Goal: Information Seeking & Learning: Check status

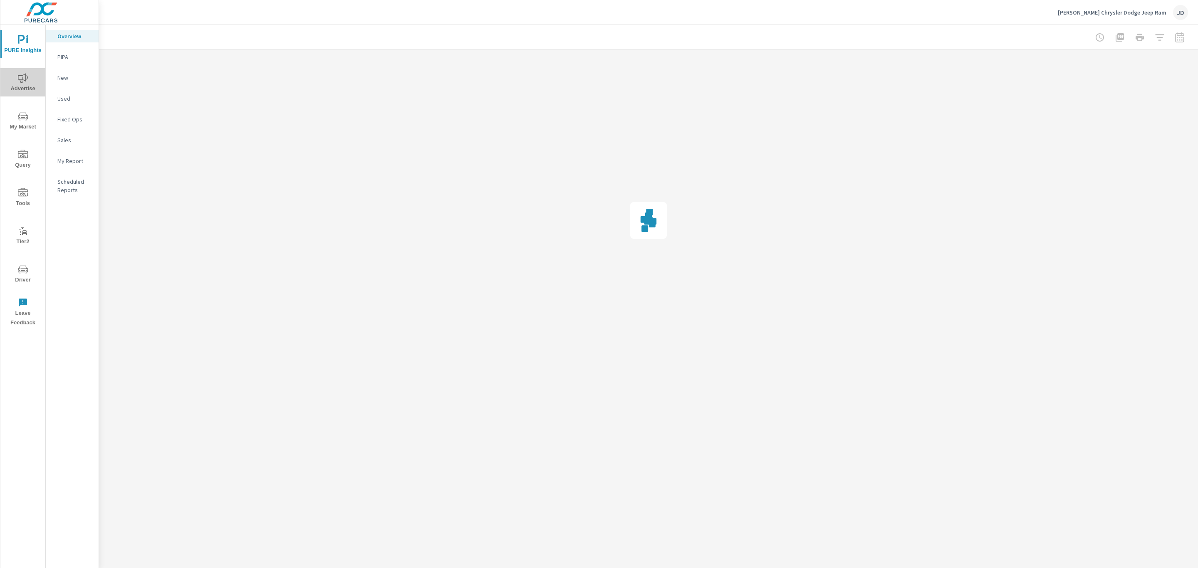
click at [23, 85] on span "Advertise" at bounding box center [23, 83] width 40 height 20
click at [1179, 35] on div at bounding box center [1139, 37] width 96 height 17
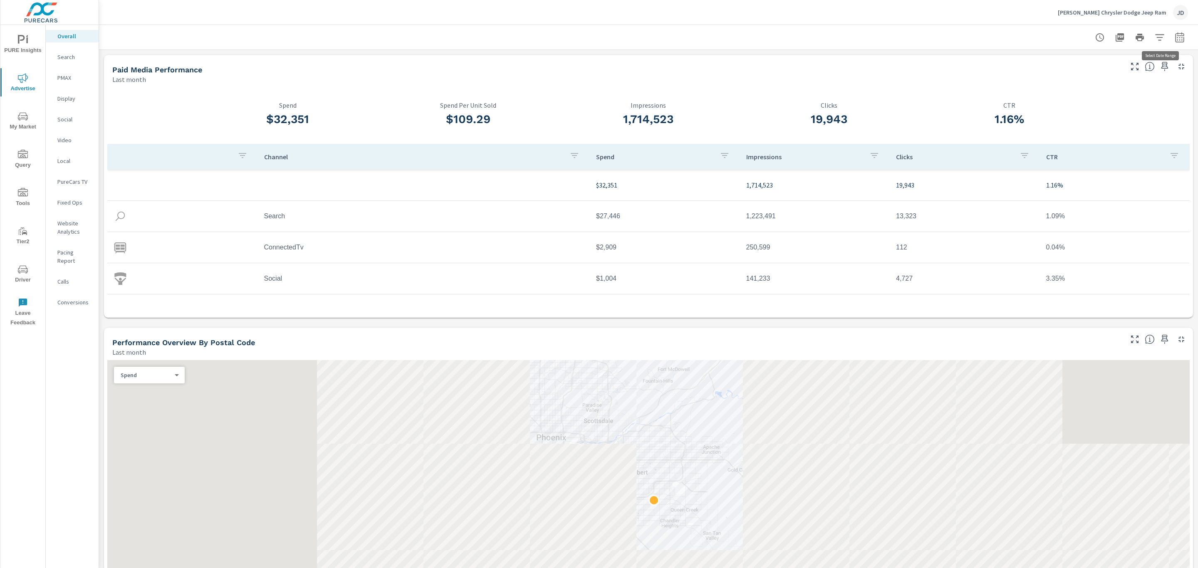
click at [1174, 39] on icon "button" at bounding box center [1179, 37] width 10 height 10
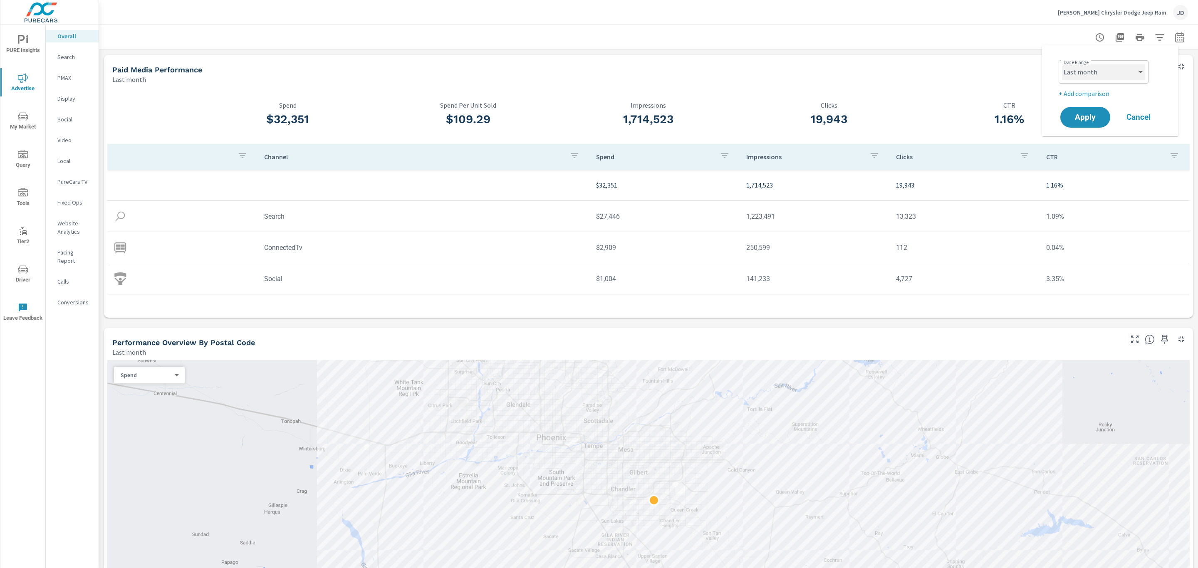
click at [1131, 71] on select "Custom Yesterday Last week Last 7 days Last 14 days Last 30 days Last 45 days L…" at bounding box center [1103, 72] width 83 height 17
click at [1062, 64] on select "Custom Yesterday Last week Last 7 days Last 14 days Last 30 days Last 45 days L…" at bounding box center [1103, 72] width 83 height 17
select select "Month to date"
click at [1092, 92] on p "+ Add comparison" at bounding box center [1111, 94] width 106 height 10
click at [1101, 109] on select "Custom Previous period Previous month Previous year" at bounding box center [1103, 108] width 83 height 17
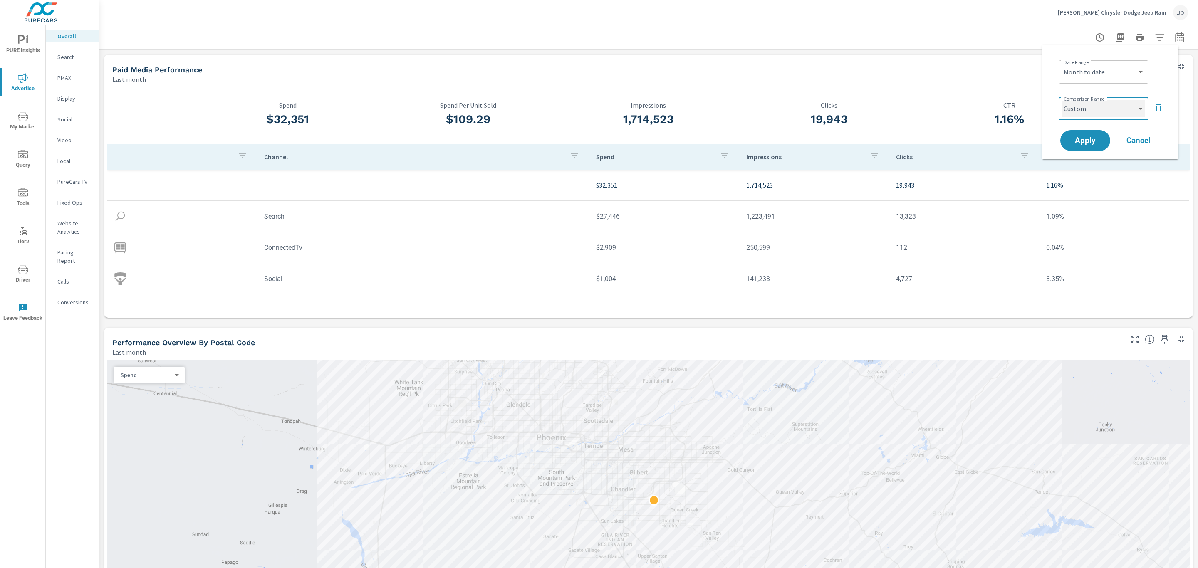
click at [1062, 100] on select "Custom Previous period Previous month Previous year" at bounding box center [1103, 108] width 83 height 17
select select "custom"
click at [1091, 141] on input "08/15/2025" at bounding box center [1081, 140] width 47 height 17
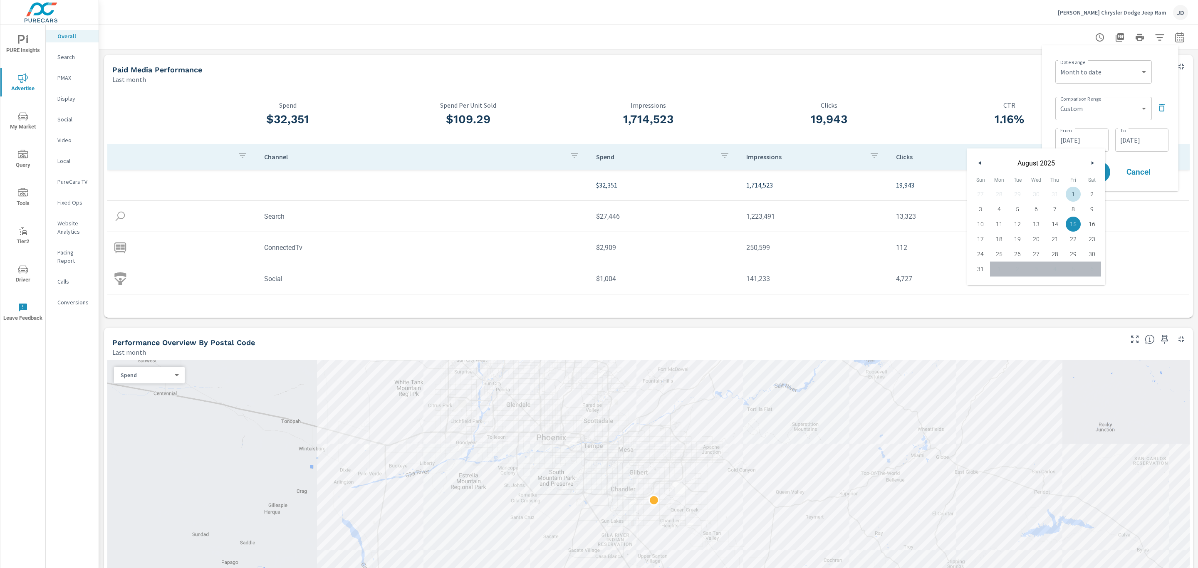
click at [1072, 195] on span "1" at bounding box center [1073, 194] width 19 height 11
click at [982, 237] on span "17" at bounding box center [980, 239] width 19 height 11
click at [1071, 194] on span "1" at bounding box center [1073, 194] width 19 height 11
type input "08/01/2025"
click at [1138, 141] on input "08/31/2025" at bounding box center [1141, 140] width 47 height 17
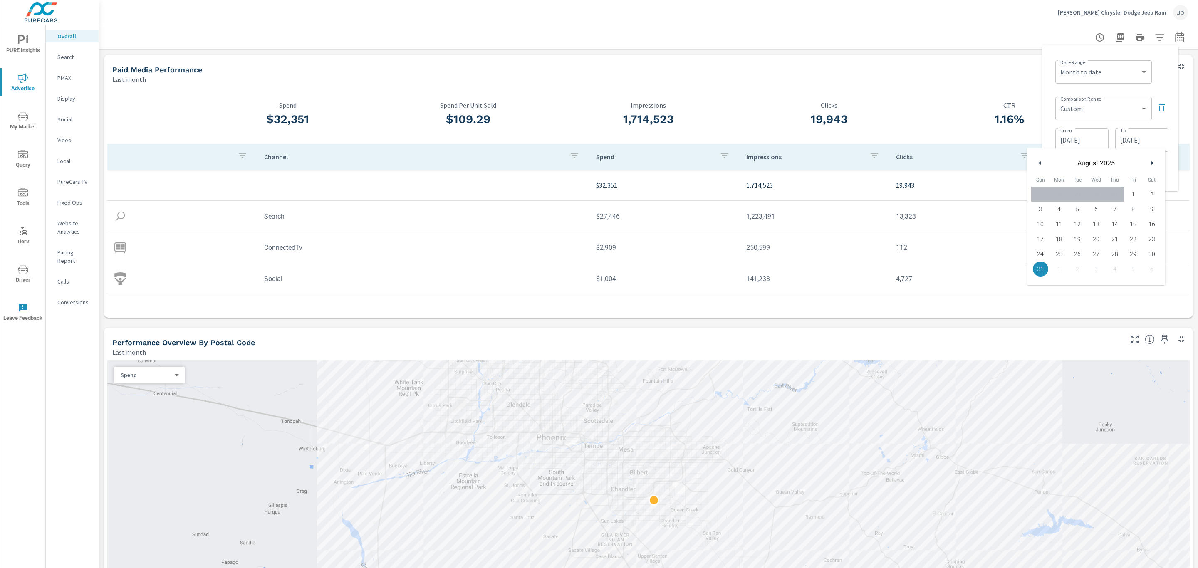
click at [1041, 236] on span "17" at bounding box center [1040, 239] width 19 height 11
type input "08/17/2025"
click at [1163, 123] on div "Comparison Range Custom Previous period Previous month Previous year ​ From 08/…" at bounding box center [1111, 124] width 113 height 60
click at [1081, 170] on span "Apply" at bounding box center [1085, 172] width 34 height 8
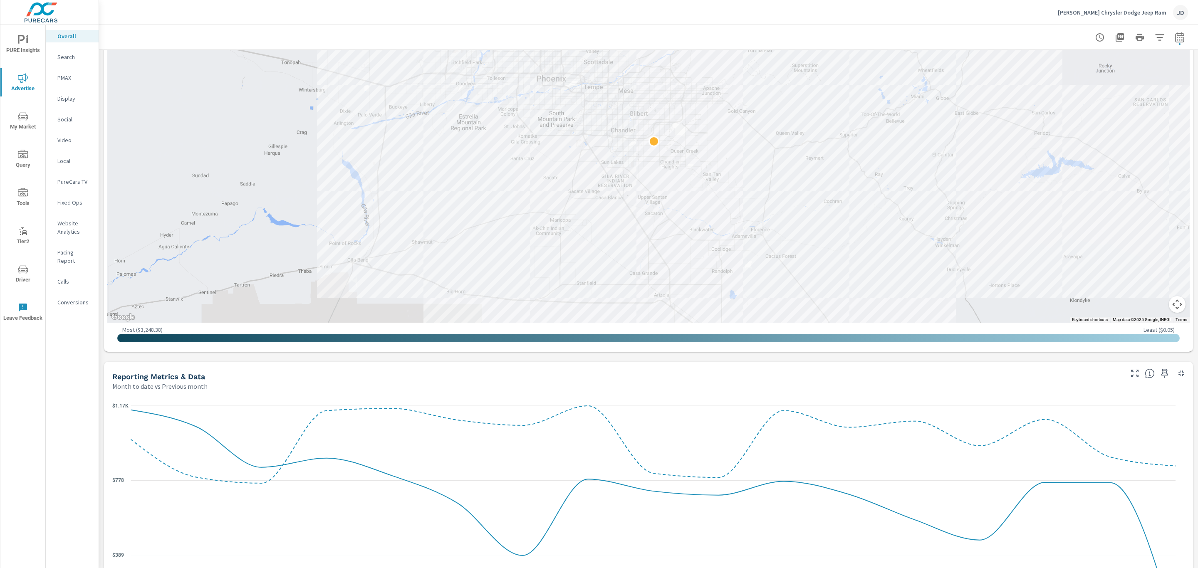
scroll to position [479, 0]
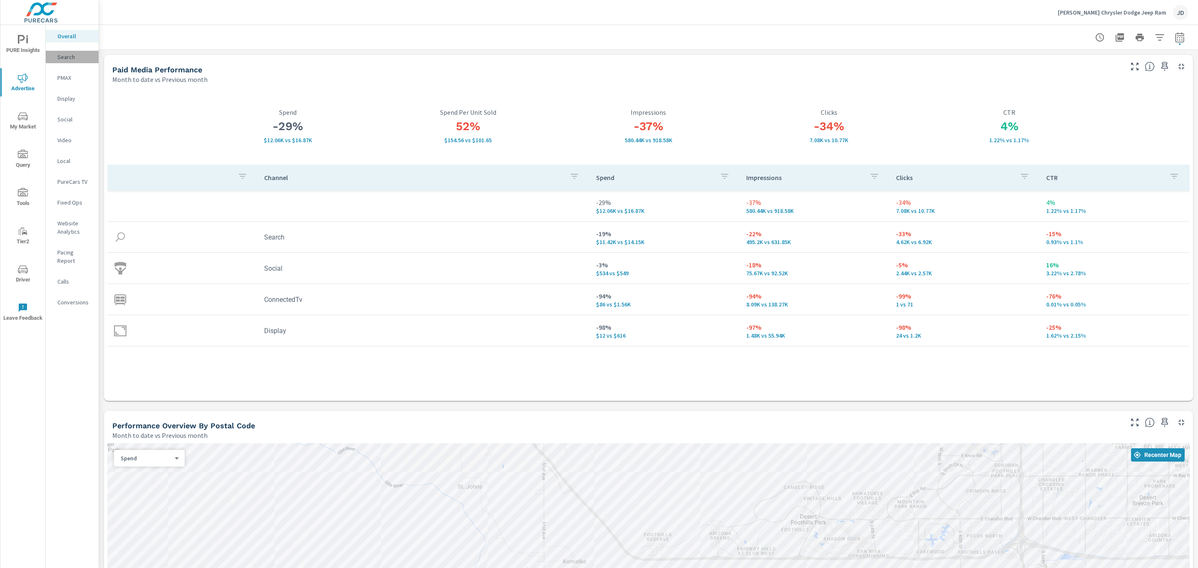
click at [67, 56] on p "Search" at bounding box center [74, 57] width 35 height 8
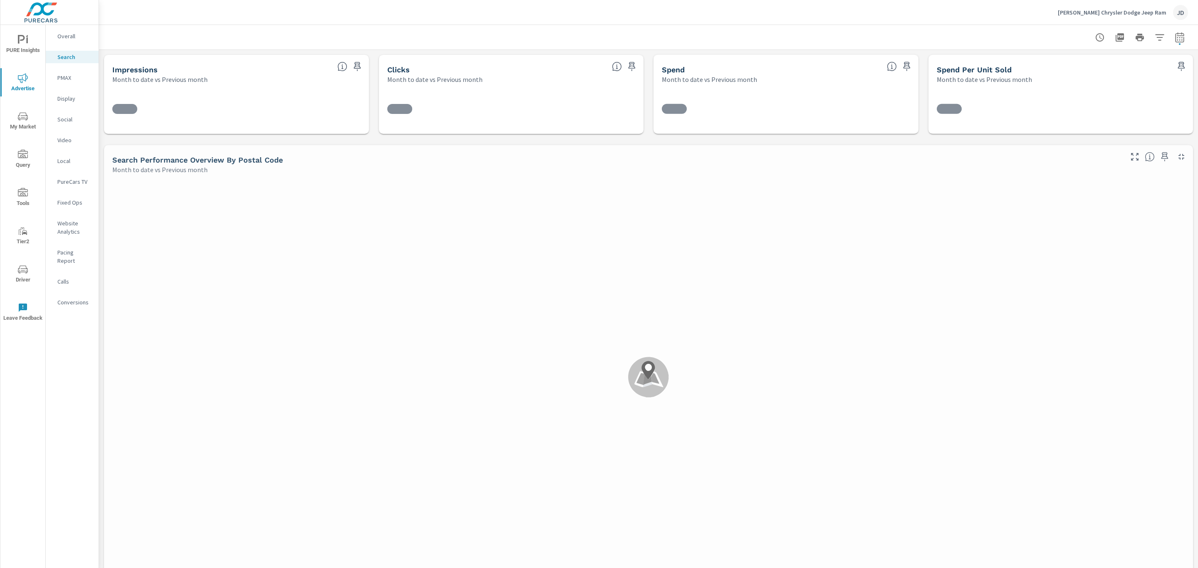
click at [65, 75] on p "PMAX" at bounding box center [74, 78] width 35 height 8
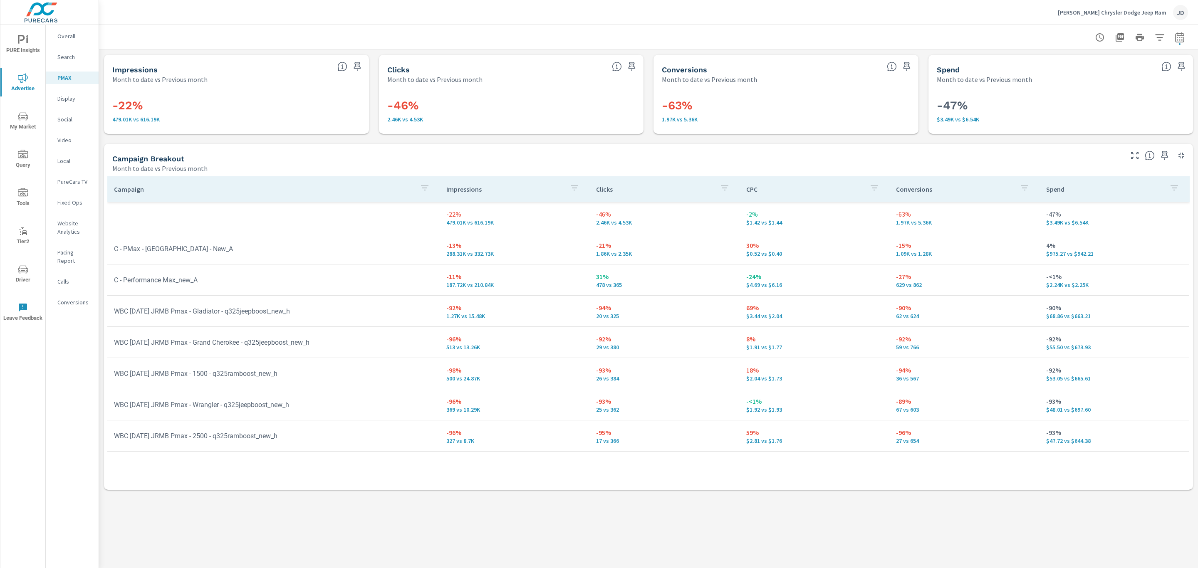
click at [116, 25] on div at bounding box center [648, 37] width 1079 height 25
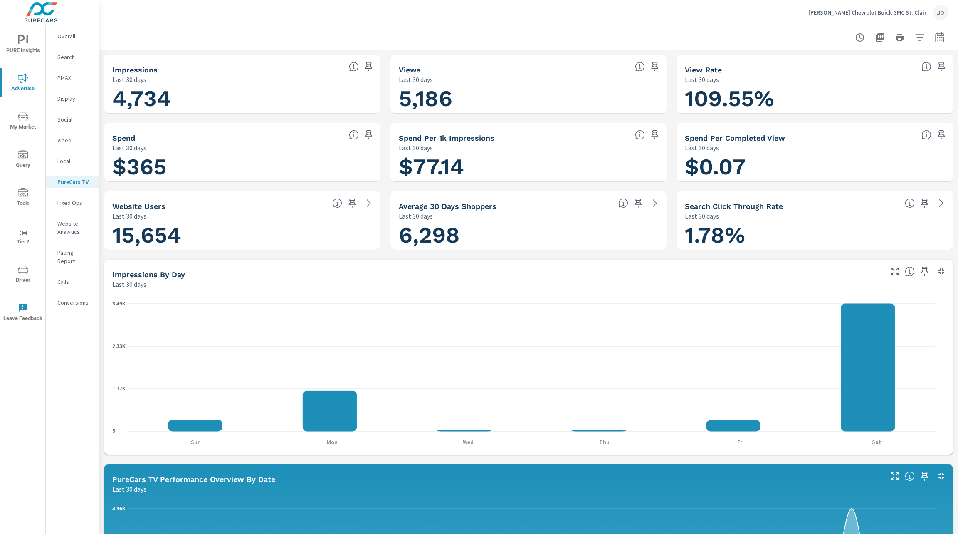
scroll to position [61, 0]
